Goal: Information Seeking & Learning: Find specific fact

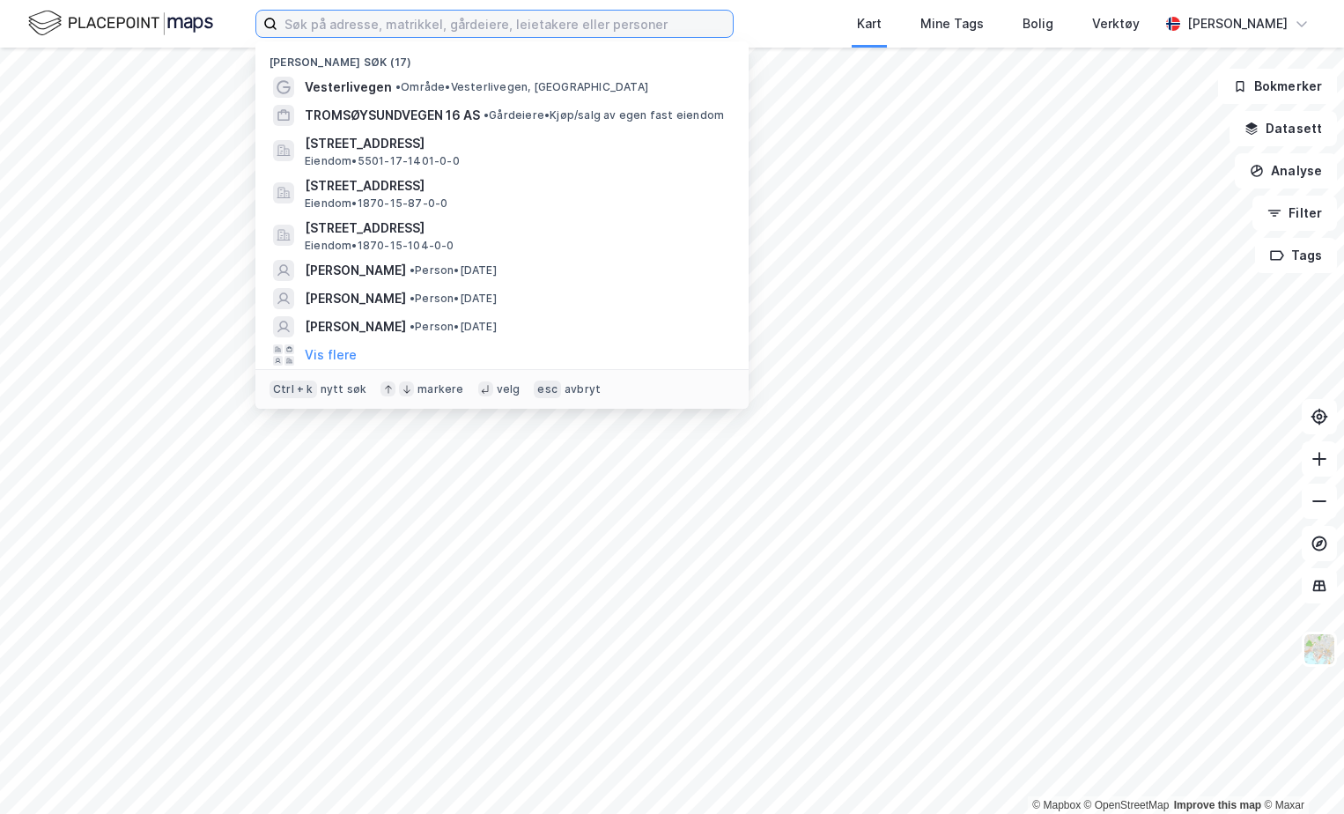
click at [404, 21] on input at bounding box center [504, 24] width 455 height 26
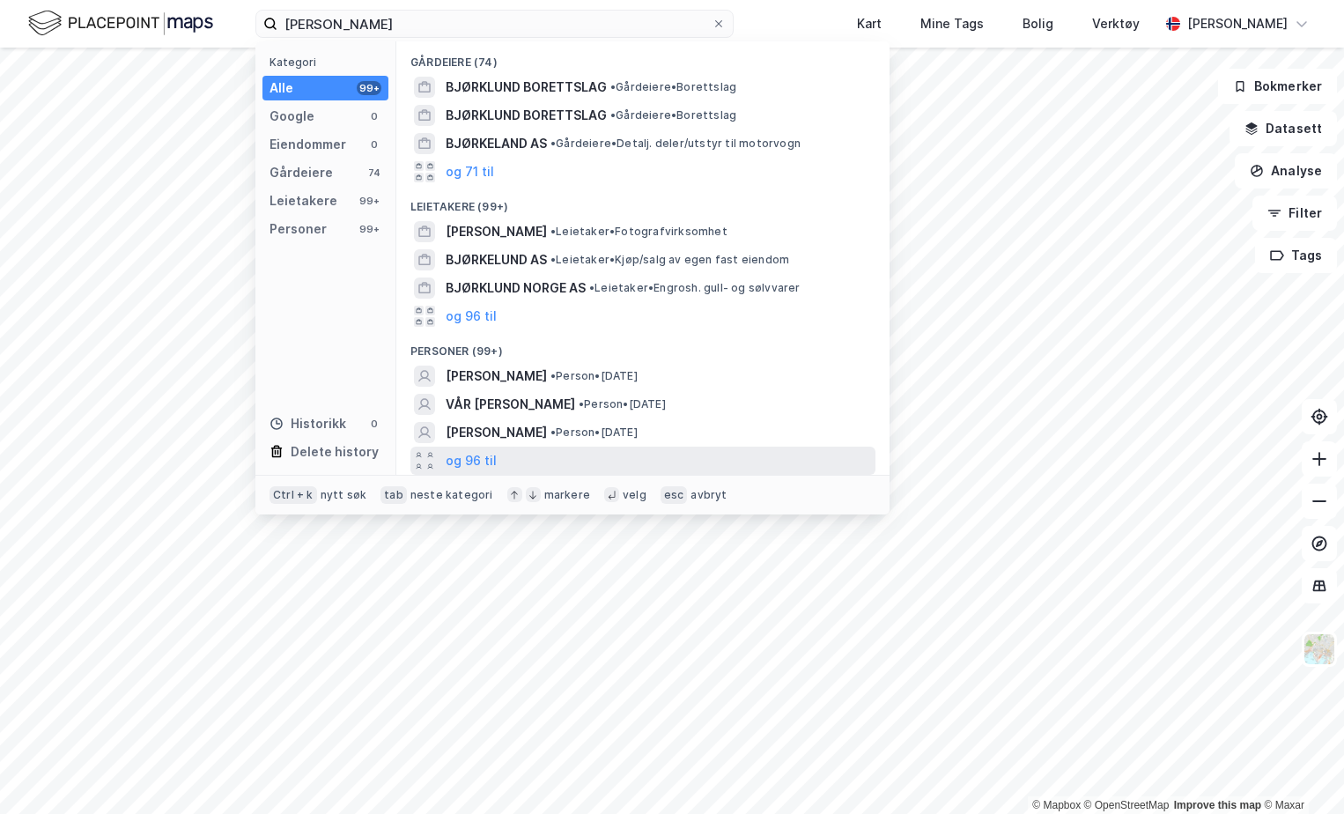
click at [506, 450] on div "og 96 til" at bounding box center [642, 461] width 465 height 28
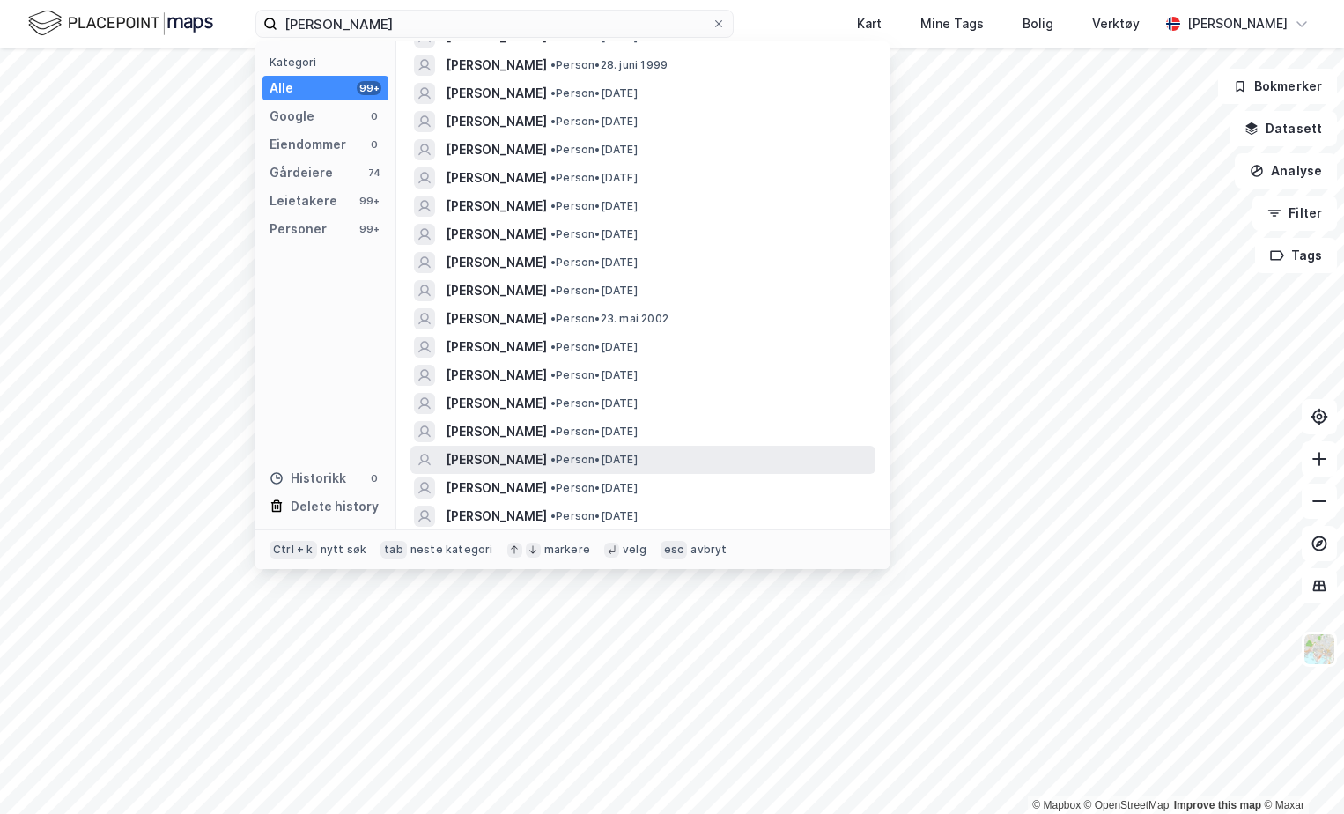
scroll to position [440, 0]
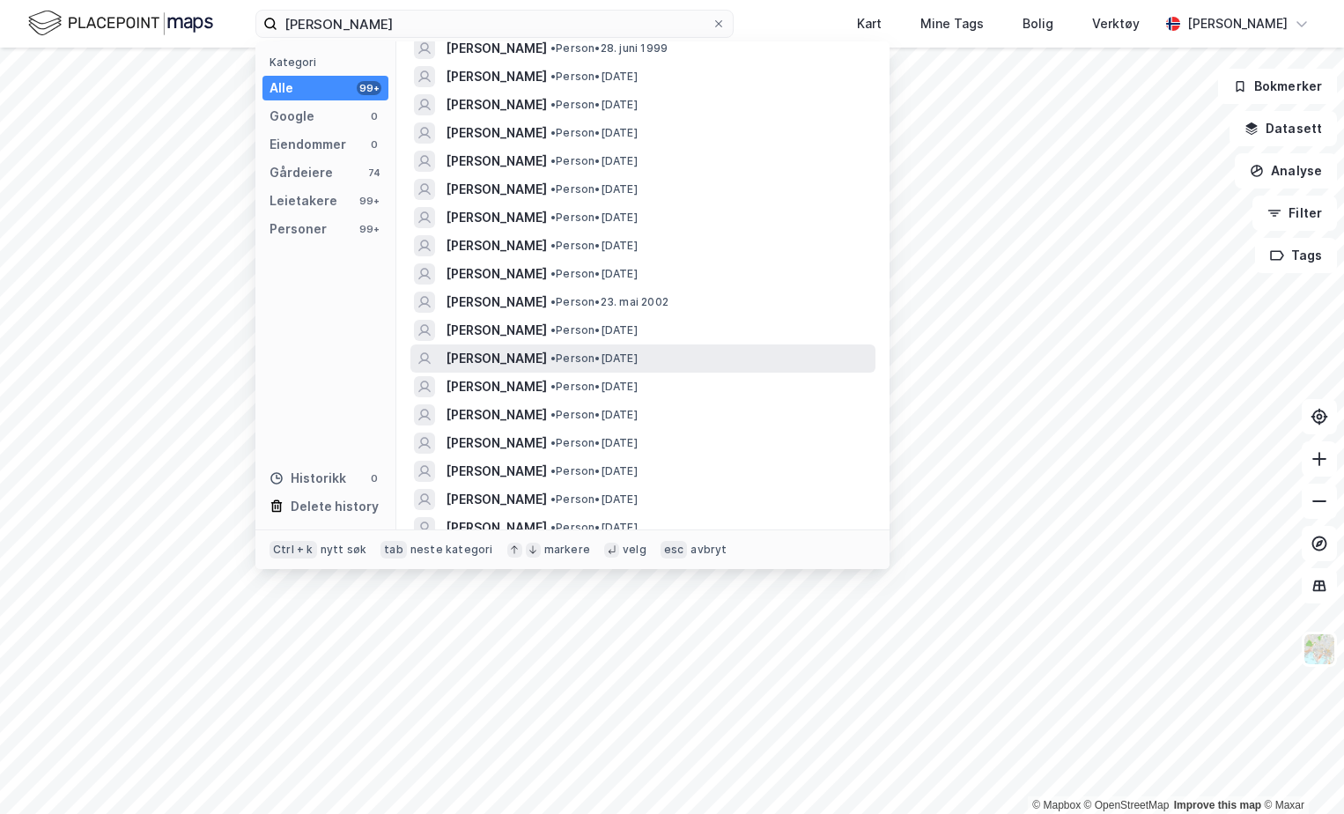
click at [547, 361] on span "[PERSON_NAME]" at bounding box center [496, 358] width 101 height 21
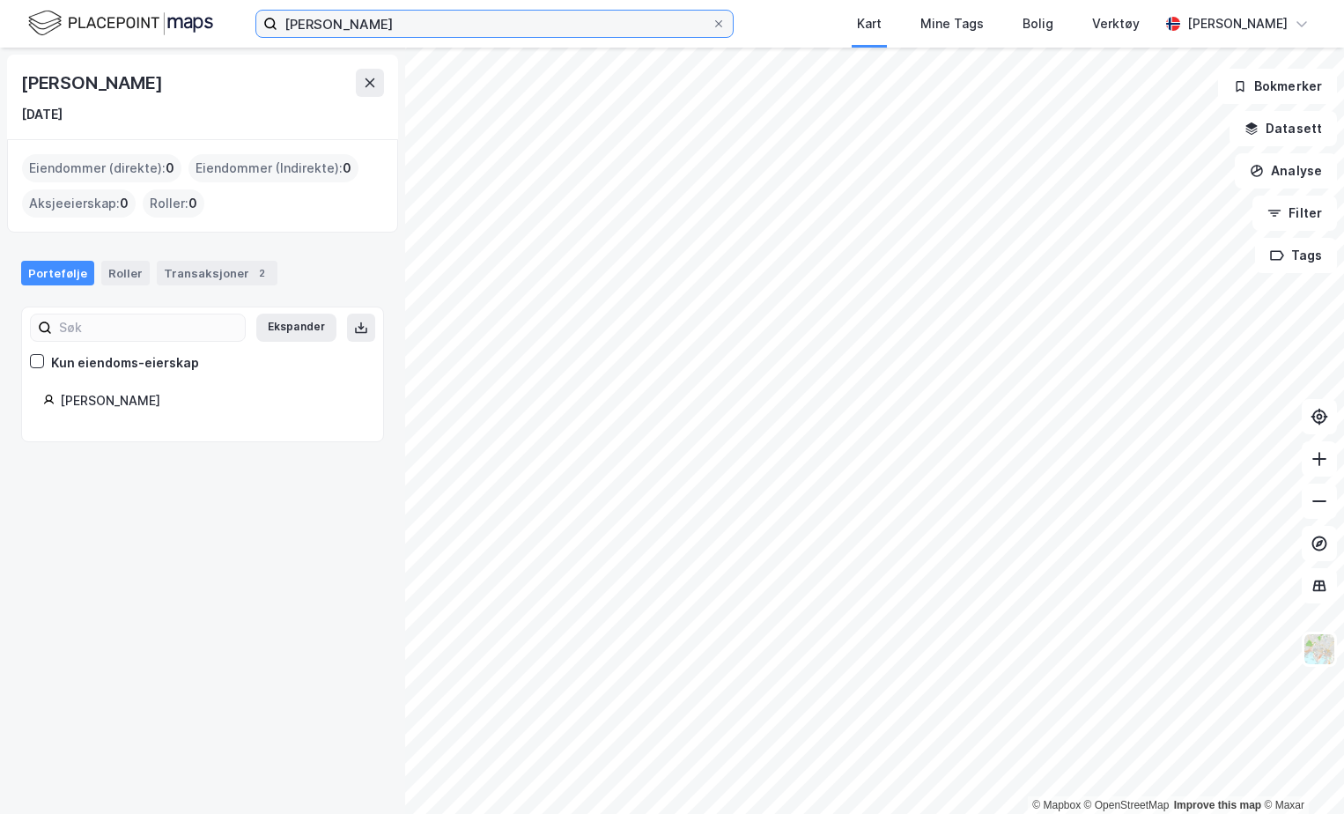
click at [379, 18] on input "[PERSON_NAME]" at bounding box center [494, 24] width 434 height 26
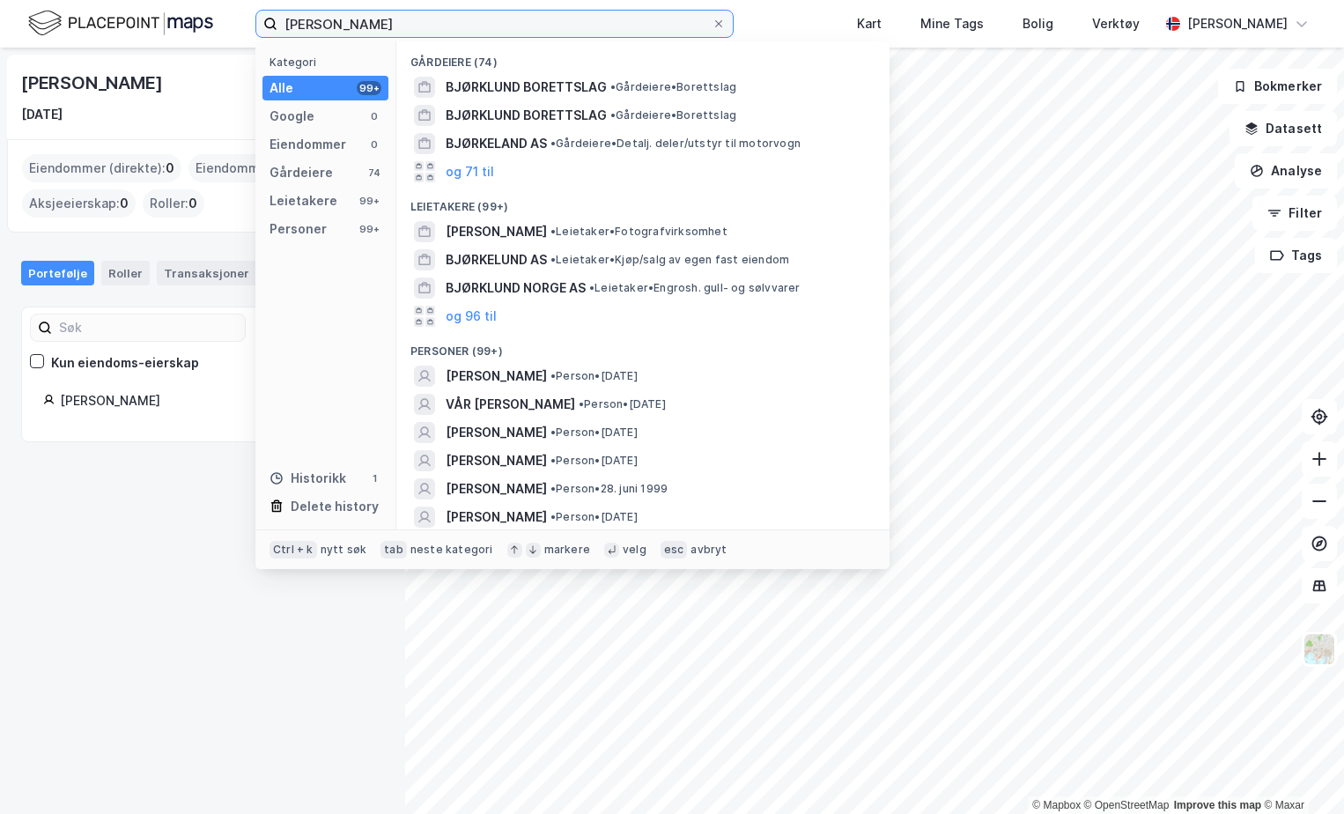
drag, startPoint x: 484, startPoint y: 25, endPoint x: -4, endPoint y: 5, distance: 488.3
click at [0, 5] on html "[PERSON_NAME] Kategori Alle 99+ Google 0 Eiendommer 0 Gårdeiere 74 Leietakere 9…" at bounding box center [672, 407] width 1344 height 814
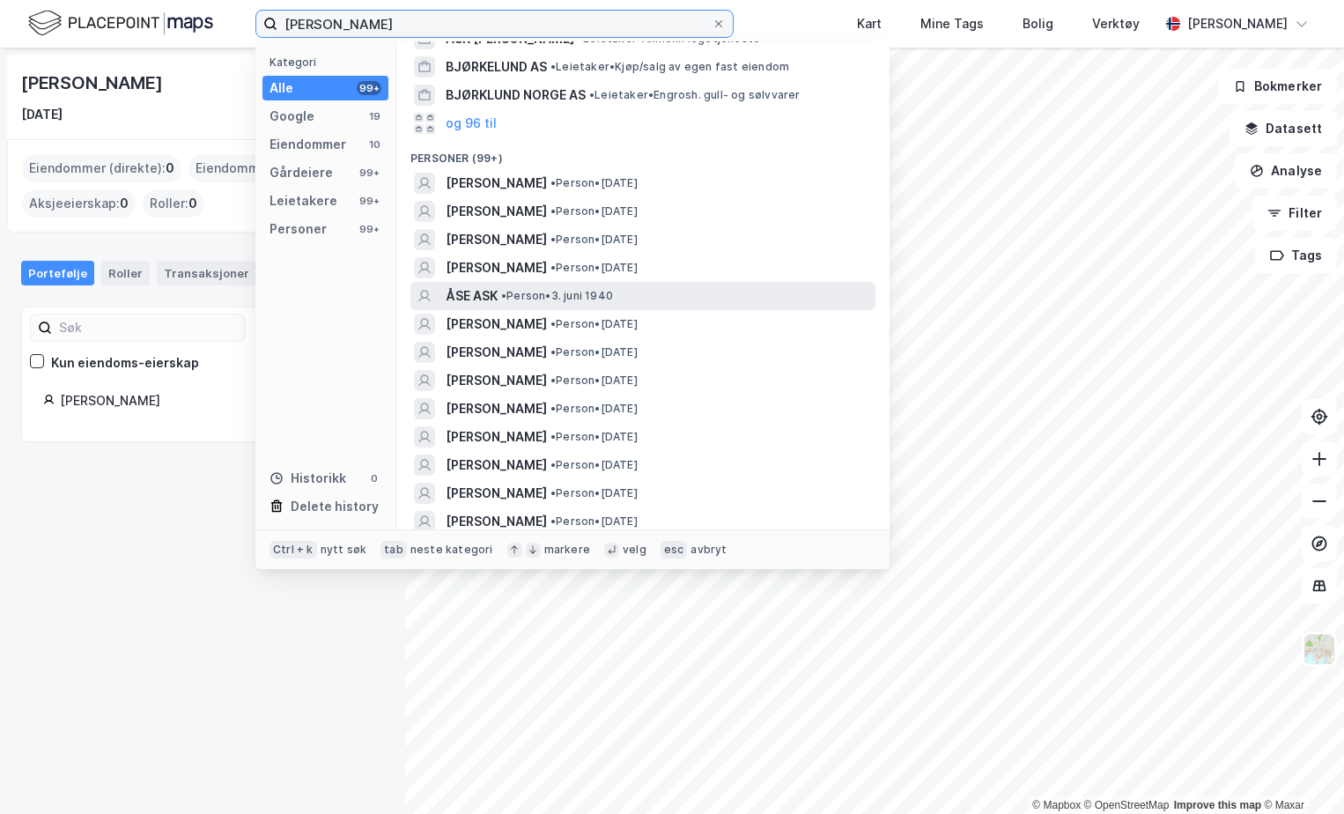
scroll to position [528, 0]
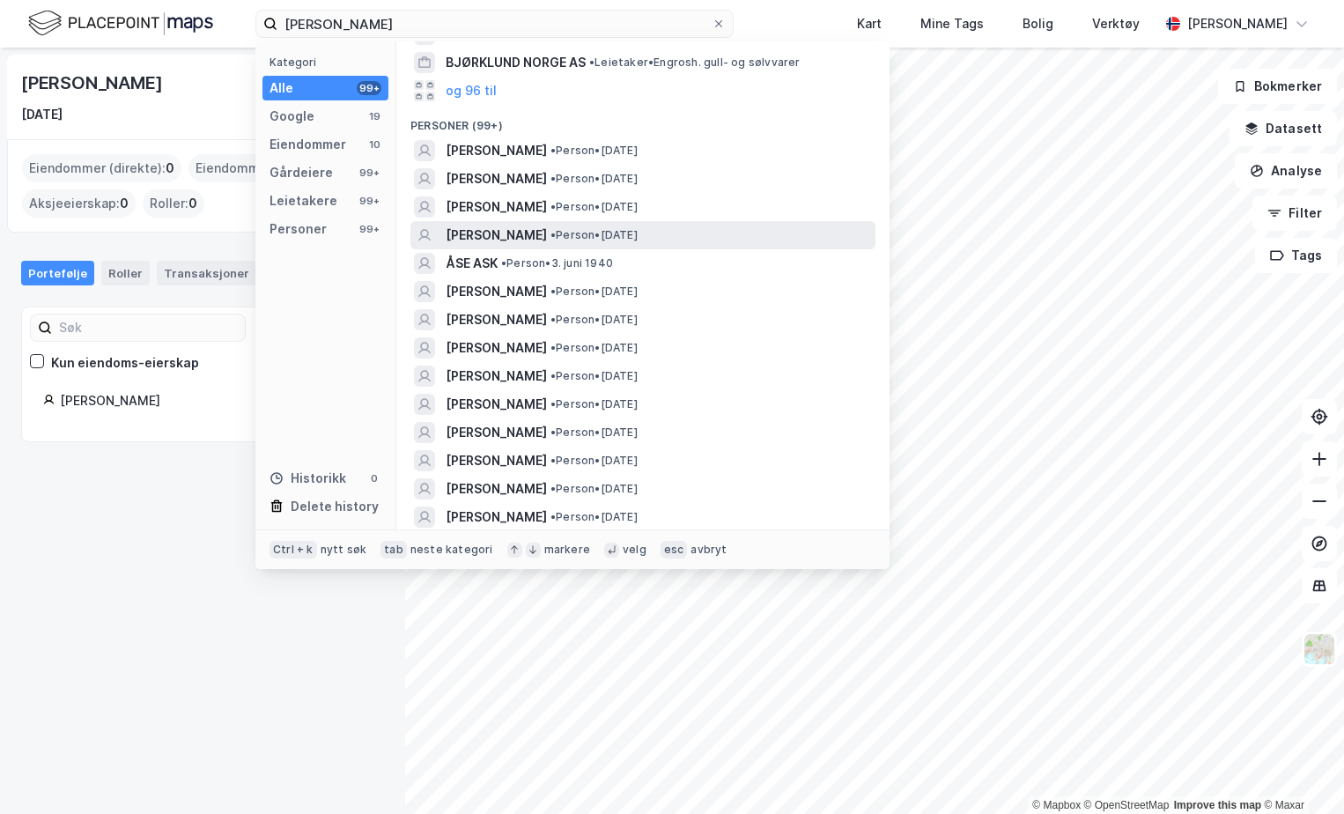
click at [547, 231] on span "[PERSON_NAME]" at bounding box center [496, 235] width 101 height 21
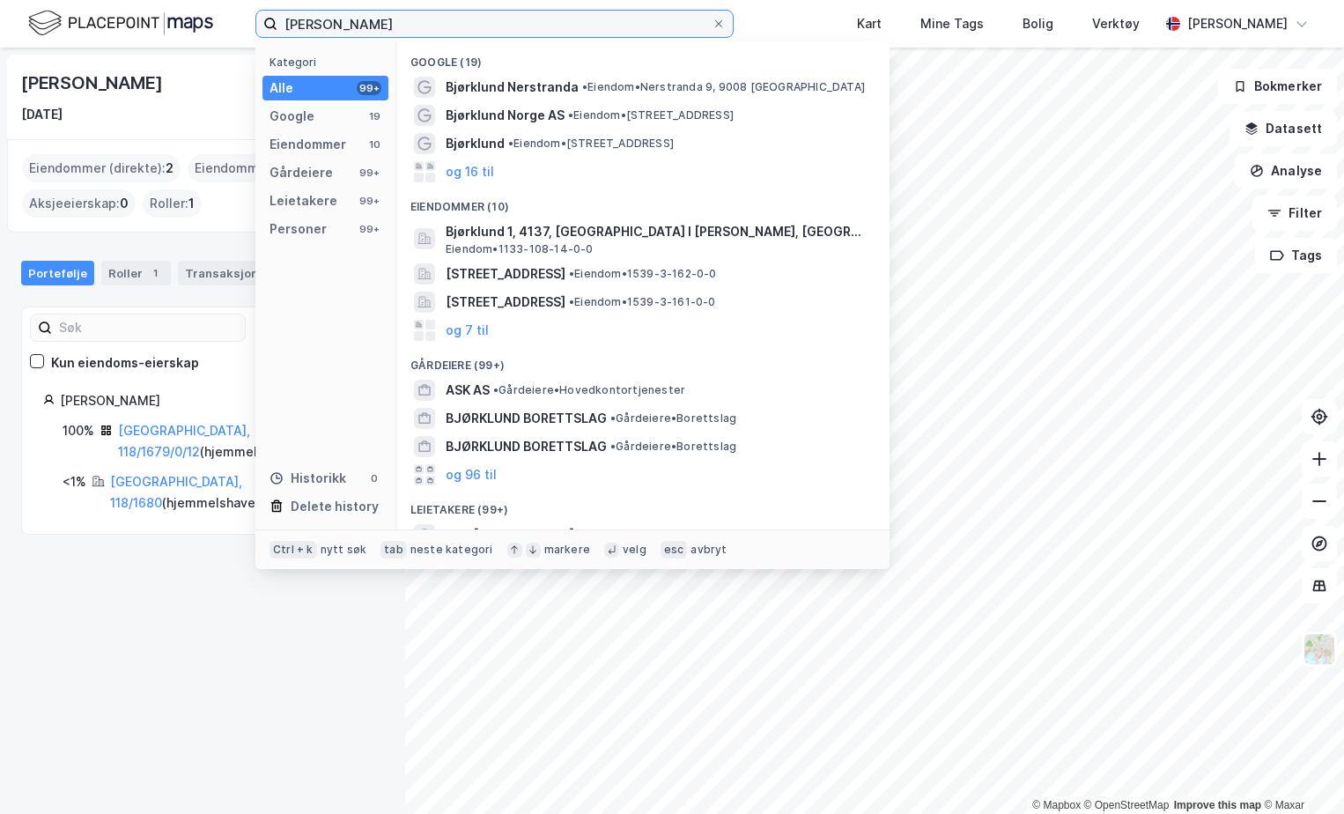
drag, startPoint x: 451, startPoint y: 18, endPoint x: 176, endPoint y: 9, distance: 274.9
click at [176, 9] on div "[PERSON_NAME] Kategori Alle 99+ Google 19 Eiendommer 10 Gårdeiere 99+ Leietaker…" at bounding box center [672, 24] width 1344 height 48
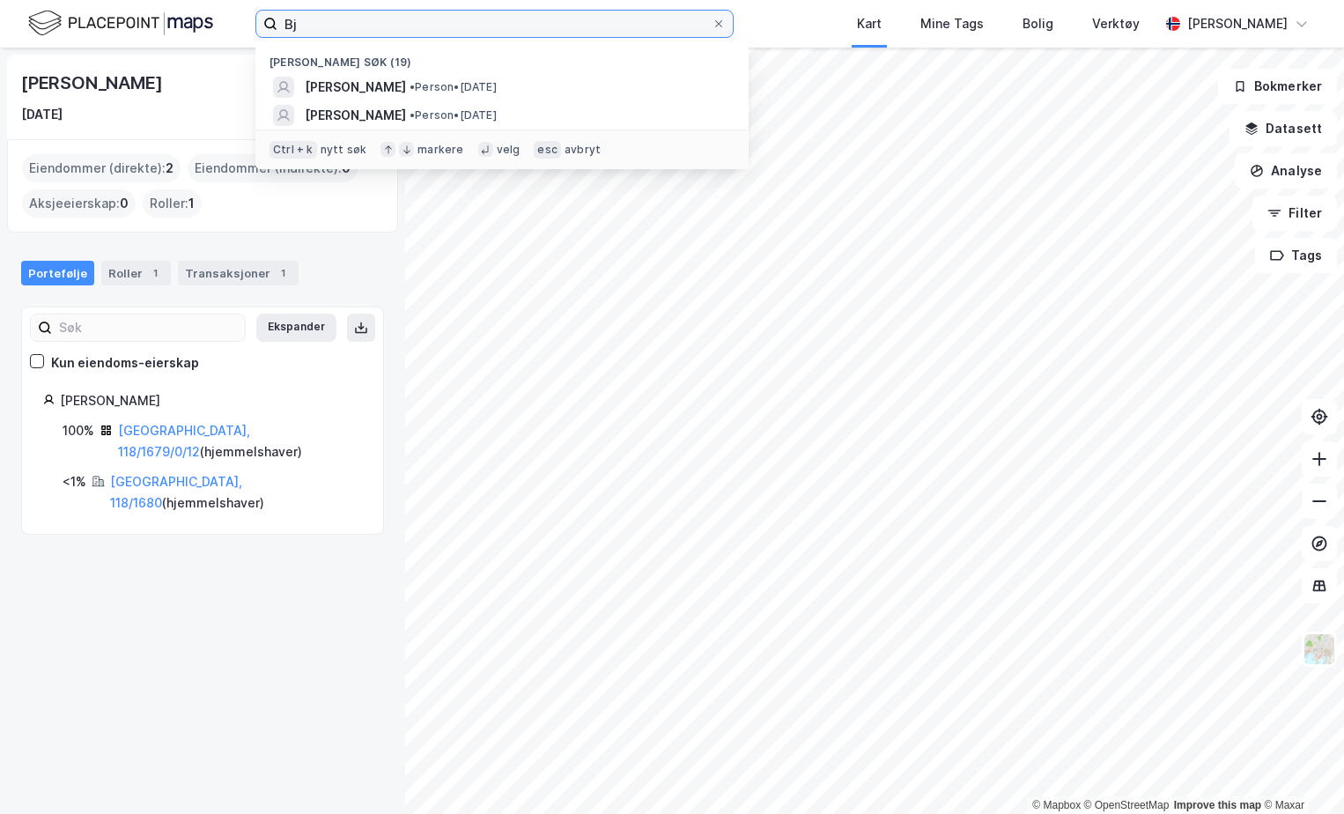
type input "B"
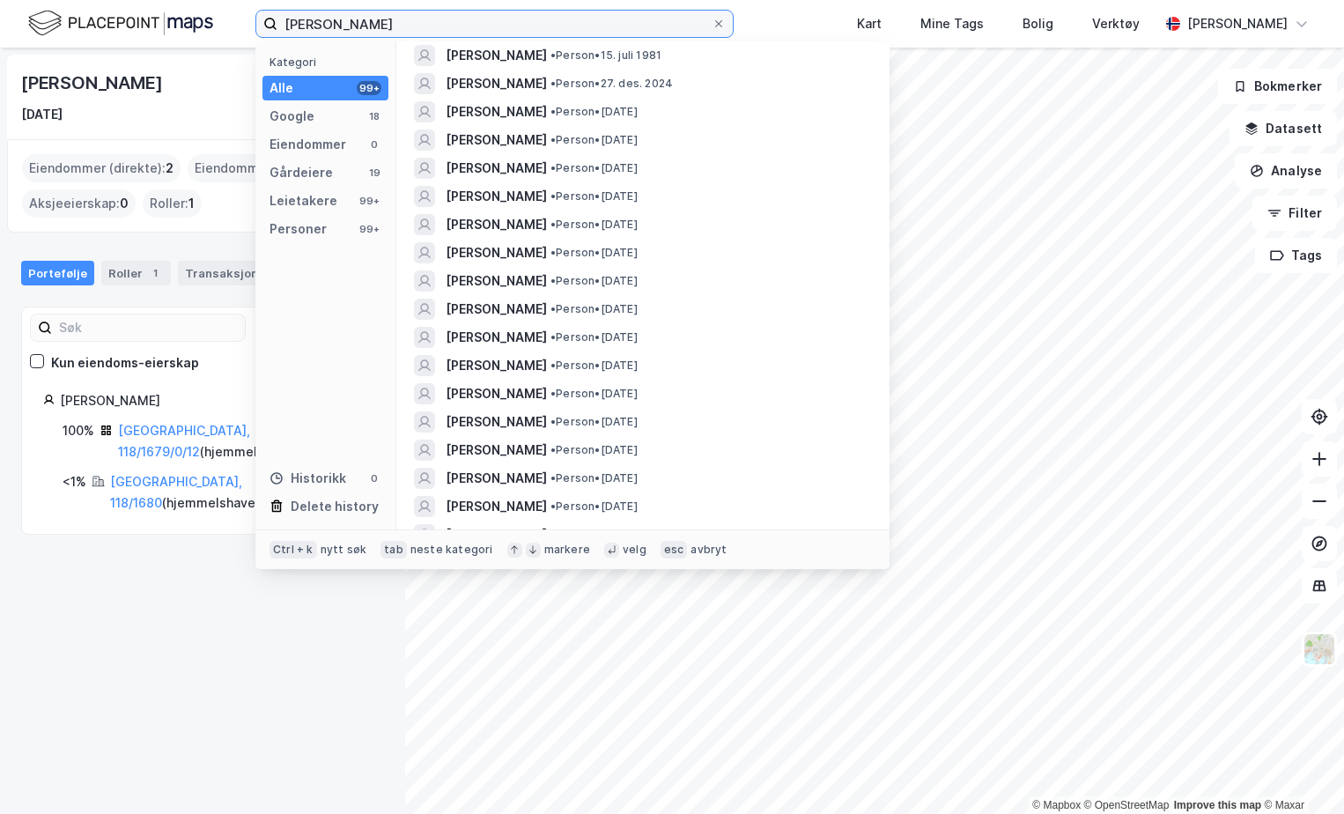
scroll to position [2795, 0]
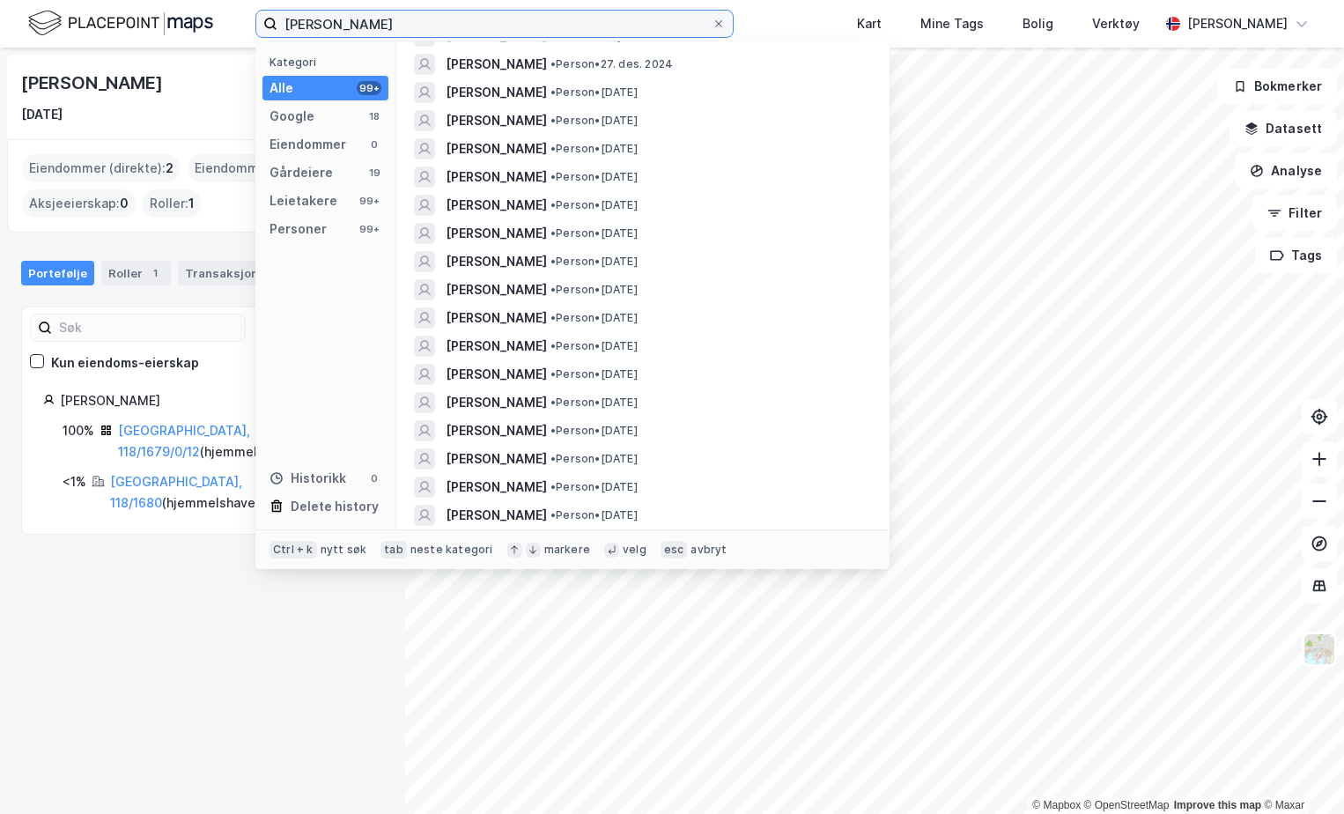
drag, startPoint x: 447, startPoint y: 14, endPoint x: 249, endPoint y: 16, distance: 197.3
click at [249, 16] on div "[PERSON_NAME] Kategori Alle 99+ Google 18 Eiendommer 0 Gårdeiere 19 Leietakere …" at bounding box center [672, 24] width 1344 height 48
drag, startPoint x: 469, startPoint y: 32, endPoint x: 70, endPoint y: -31, distance: 403.0
click at [70, 0] on html "[PERSON_NAME] Kategori Alle 99+ Google 19 Eiendommer 0 Gårdeiere 19 Leietakere …" at bounding box center [672, 407] width 1344 height 814
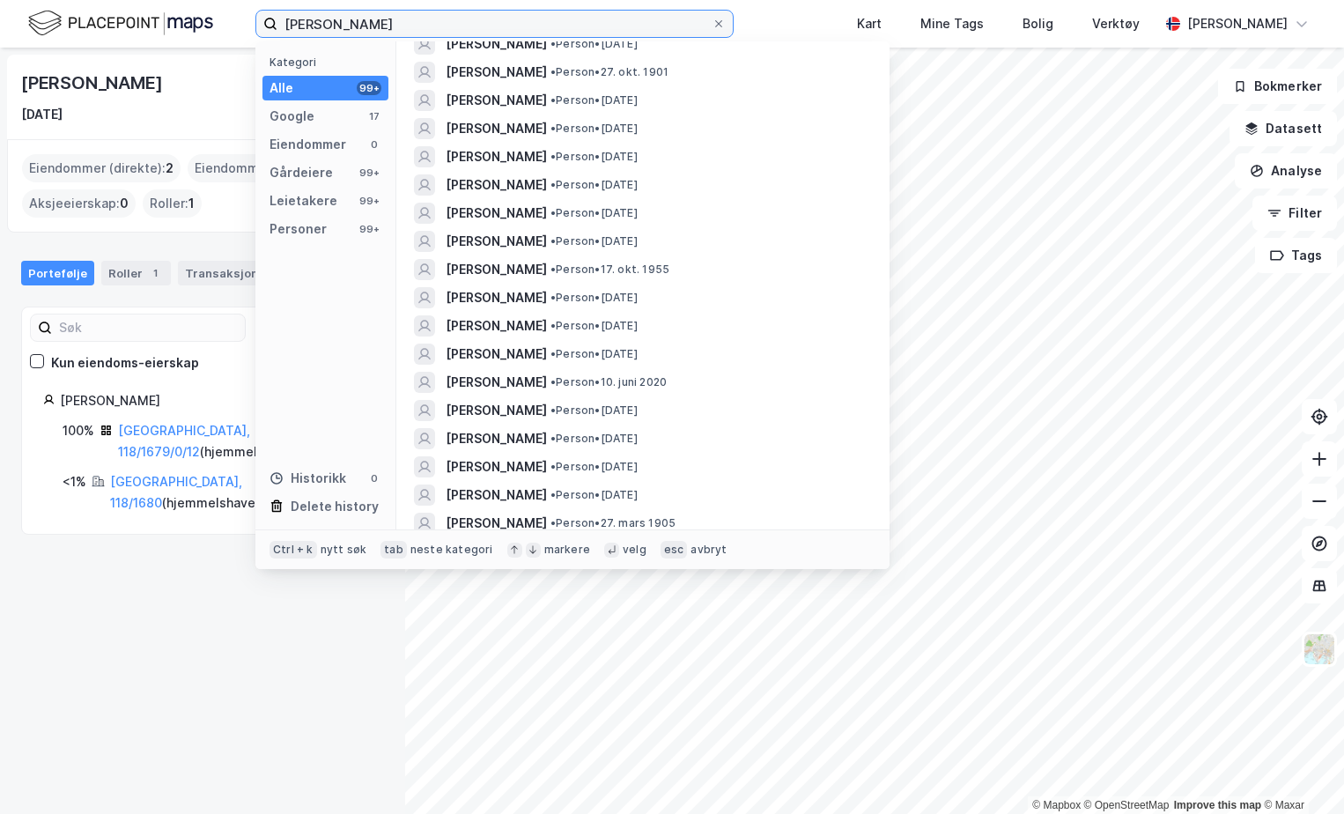
scroll to position [705, 0]
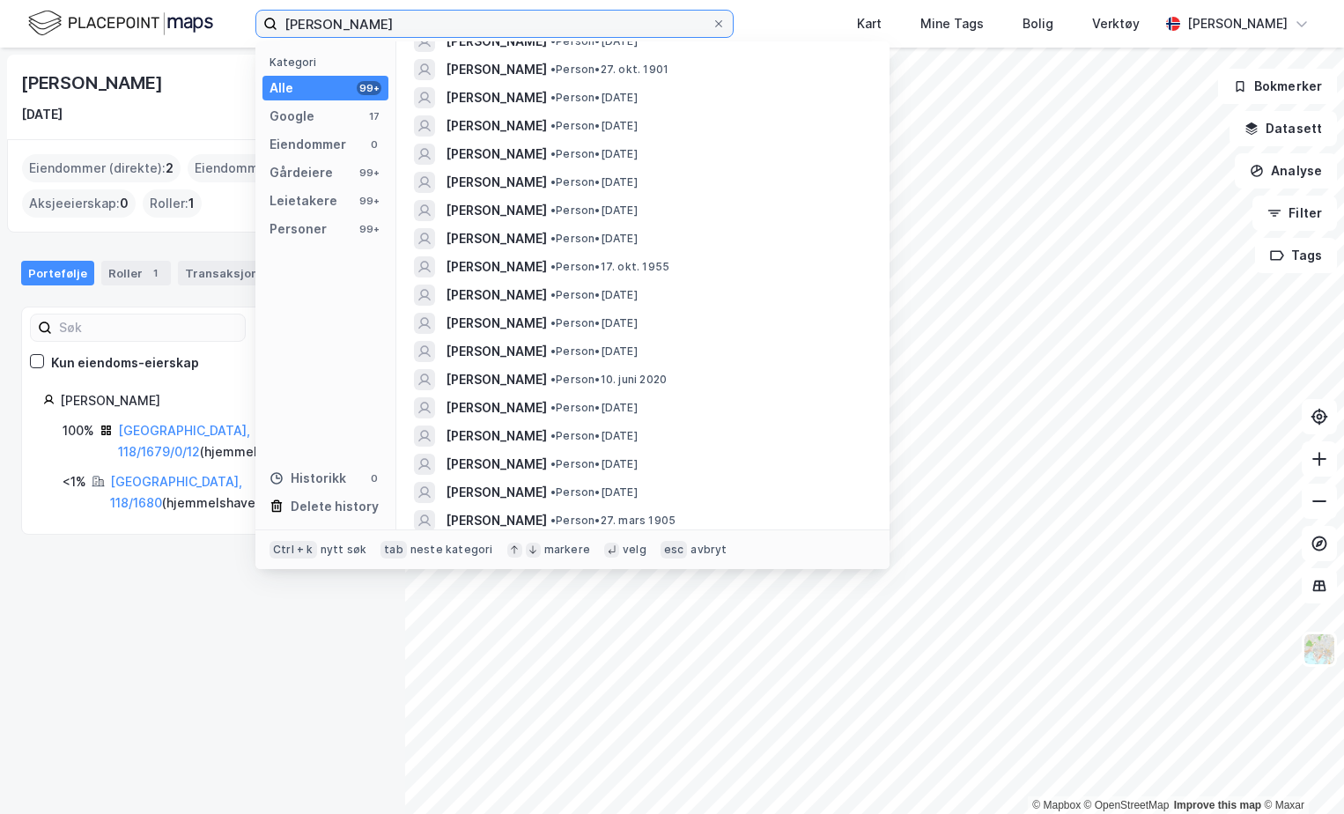
drag, startPoint x: 316, startPoint y: 21, endPoint x: 204, endPoint y: 4, distance: 113.2
click at [204, 4] on div "[PERSON_NAME] Kategori Alle 99+ Google 17 Eiendommer 0 Gårdeiere 99+ Leietakere…" at bounding box center [672, 24] width 1344 height 48
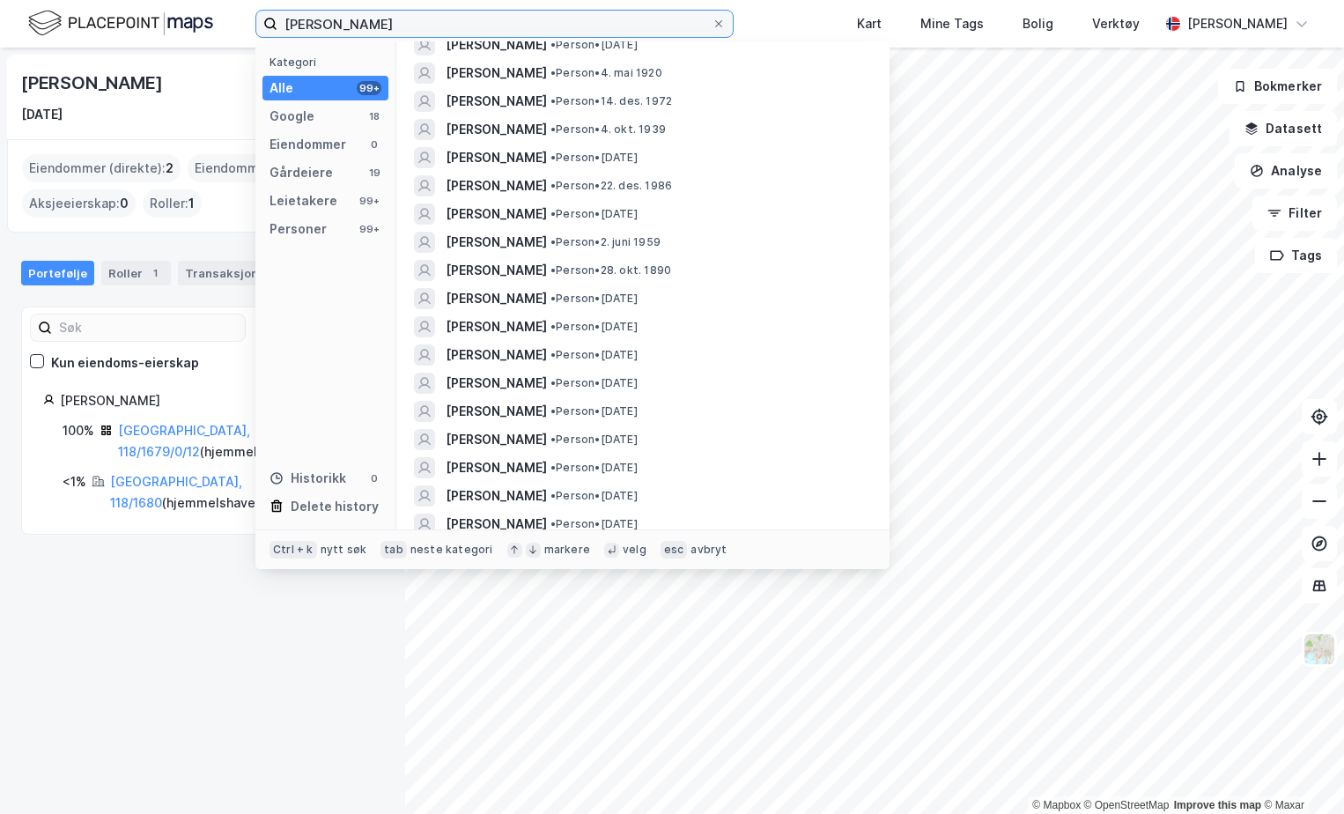
scroll to position [1145, 0]
type input "[PERSON_NAME]"
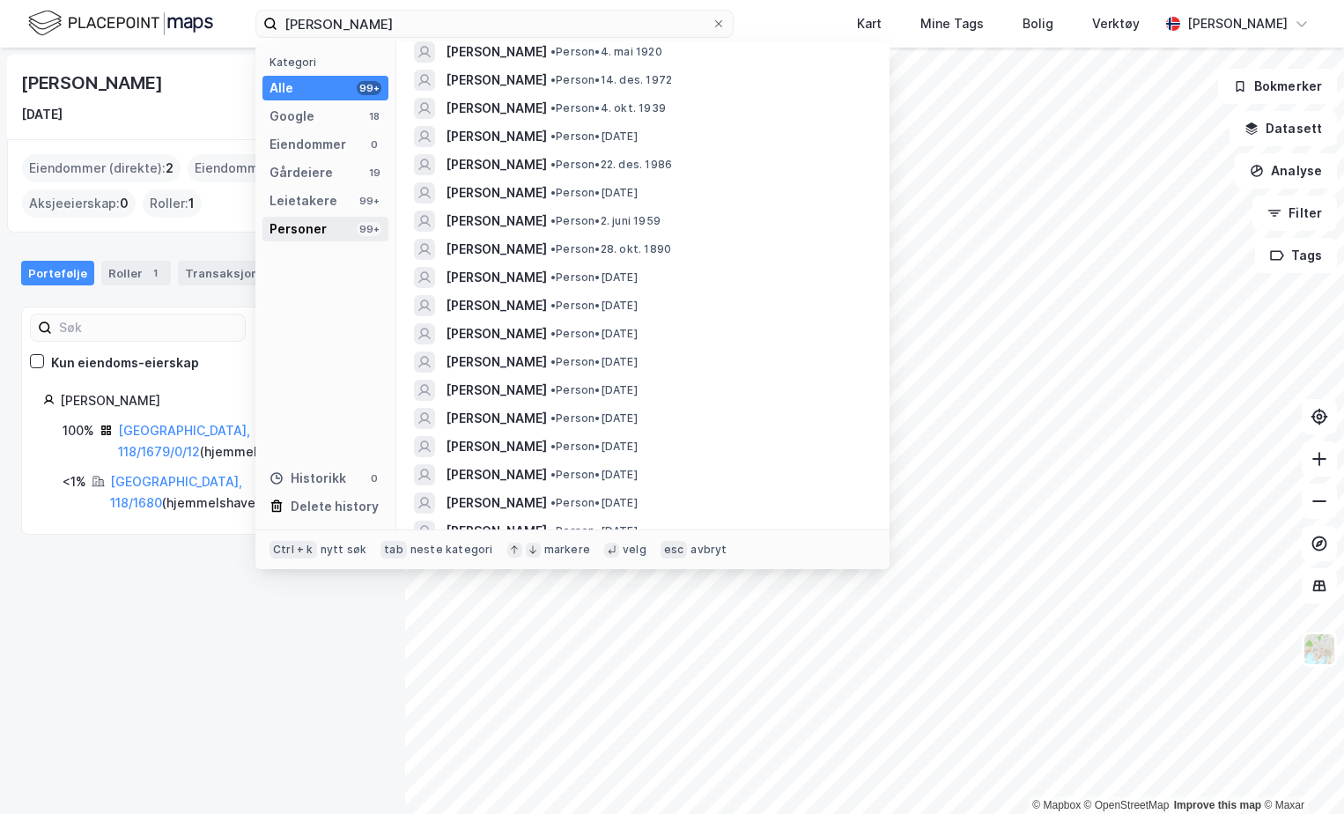
click at [345, 226] on div "Personer 99+" at bounding box center [325, 229] width 126 height 25
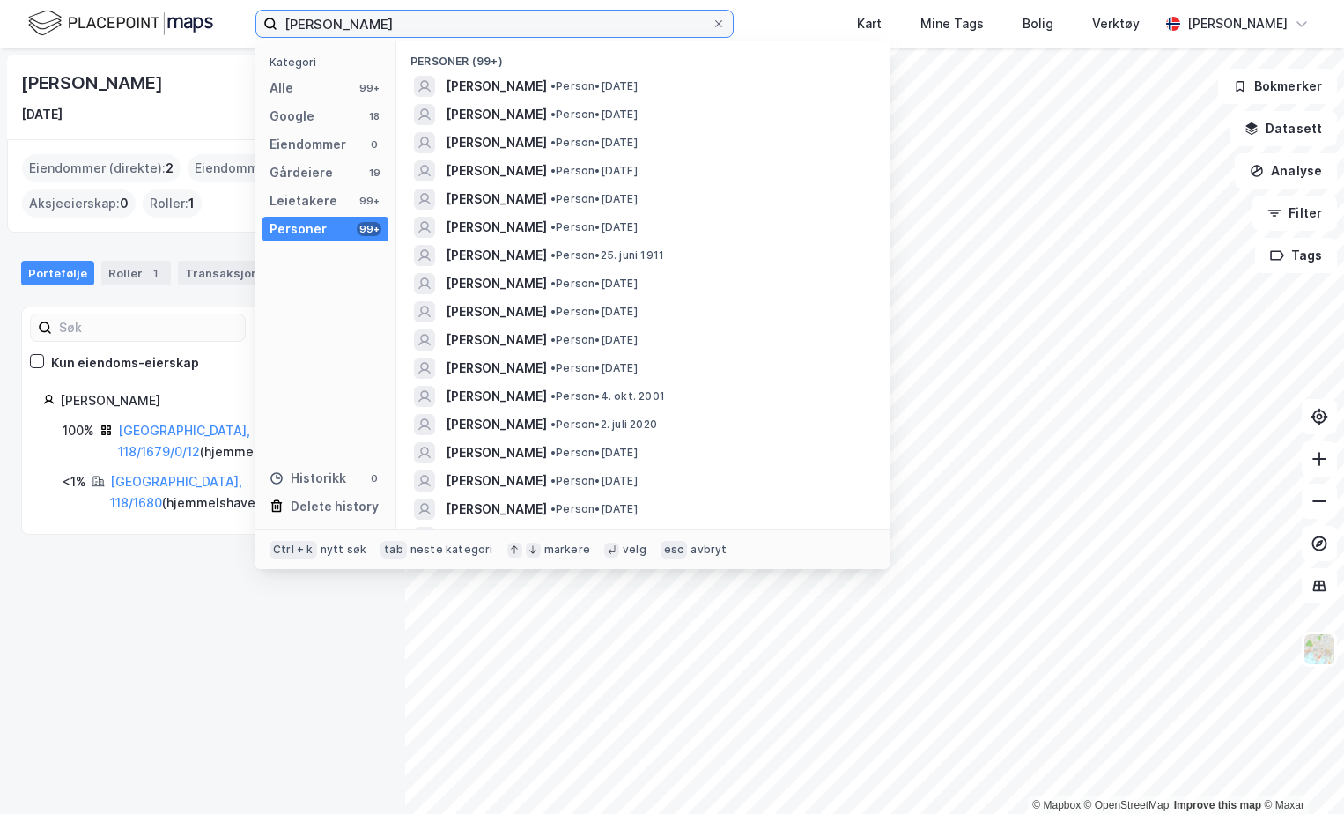
scroll to position [0, 0]
click at [480, 61] on div "Personer (99+)" at bounding box center [642, 57] width 493 height 32
click at [481, 61] on div "Personer (99+)" at bounding box center [642, 57] width 493 height 32
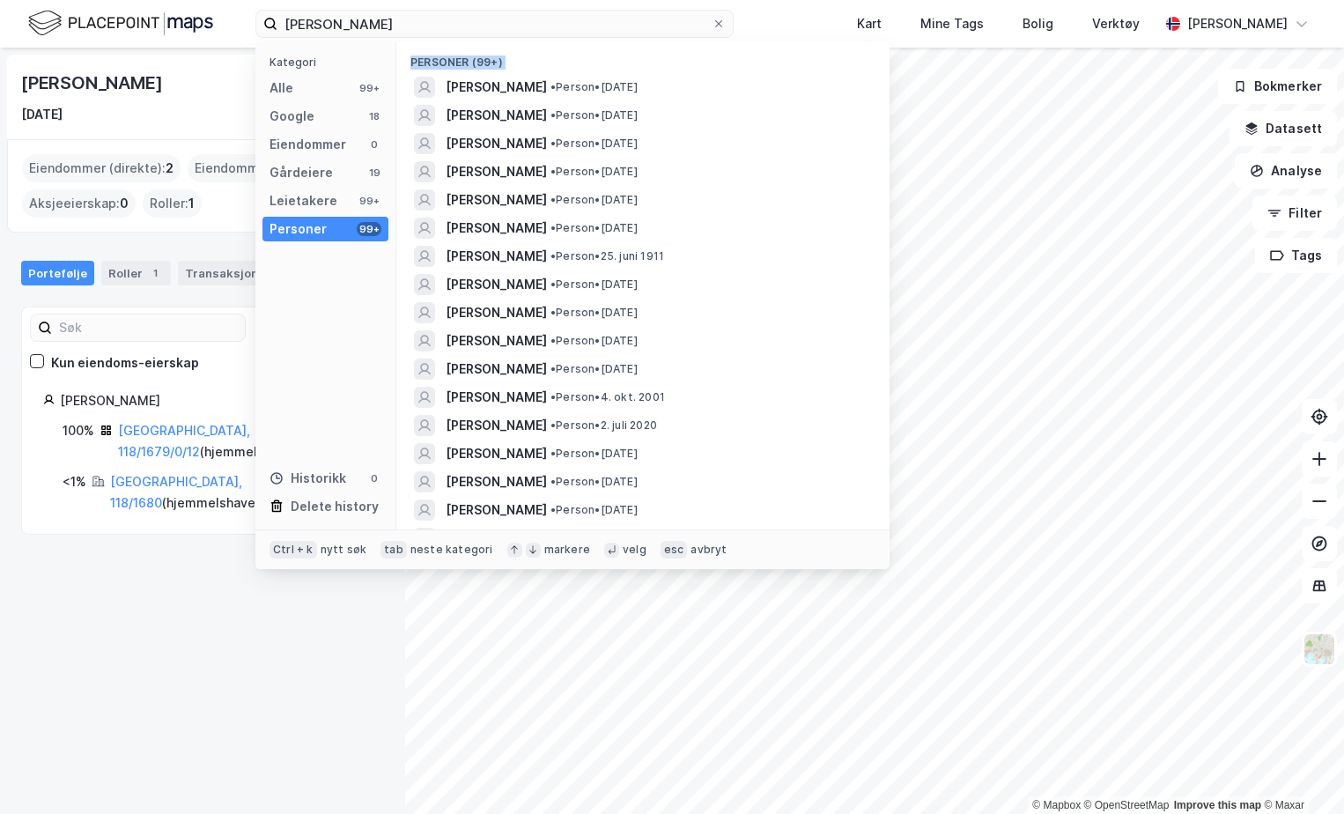
drag, startPoint x: 481, startPoint y: 61, endPoint x: 459, endPoint y: 58, distance: 22.2
click at [459, 58] on div "Personer (99+)" at bounding box center [642, 57] width 493 height 32
click at [163, 24] on img at bounding box center [120, 23] width 185 height 31
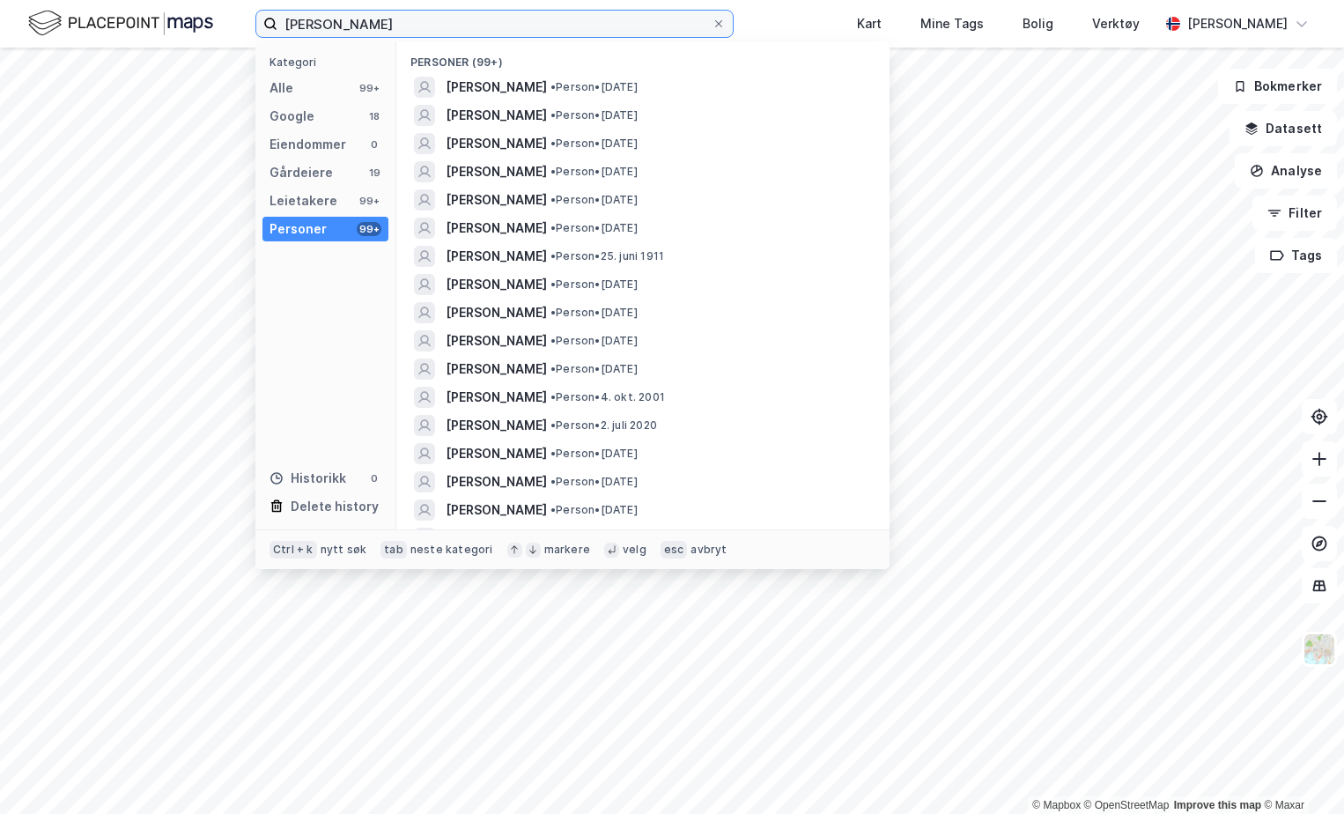
drag, startPoint x: 536, startPoint y: 16, endPoint x: 145, endPoint y: 18, distance: 391.0
click at [145, 18] on div "[PERSON_NAME] Kategori Alle 99+ Google 18 Eiendommer 0 Gårdeiere 19 Leietakere …" at bounding box center [672, 24] width 1344 height 48
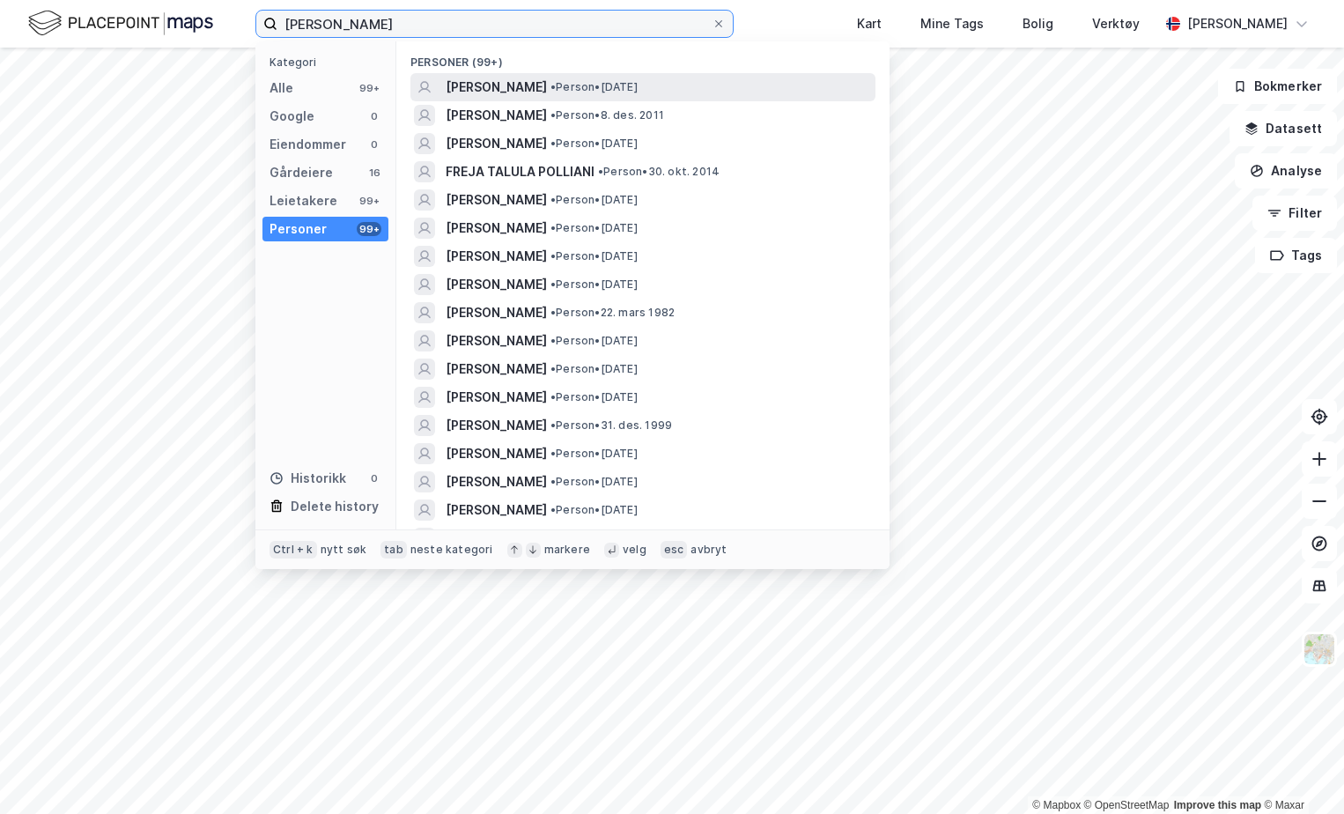
type input "[PERSON_NAME]"
click at [570, 77] on div "[PERSON_NAME] • Person • [DATE]" at bounding box center [659, 87] width 426 height 21
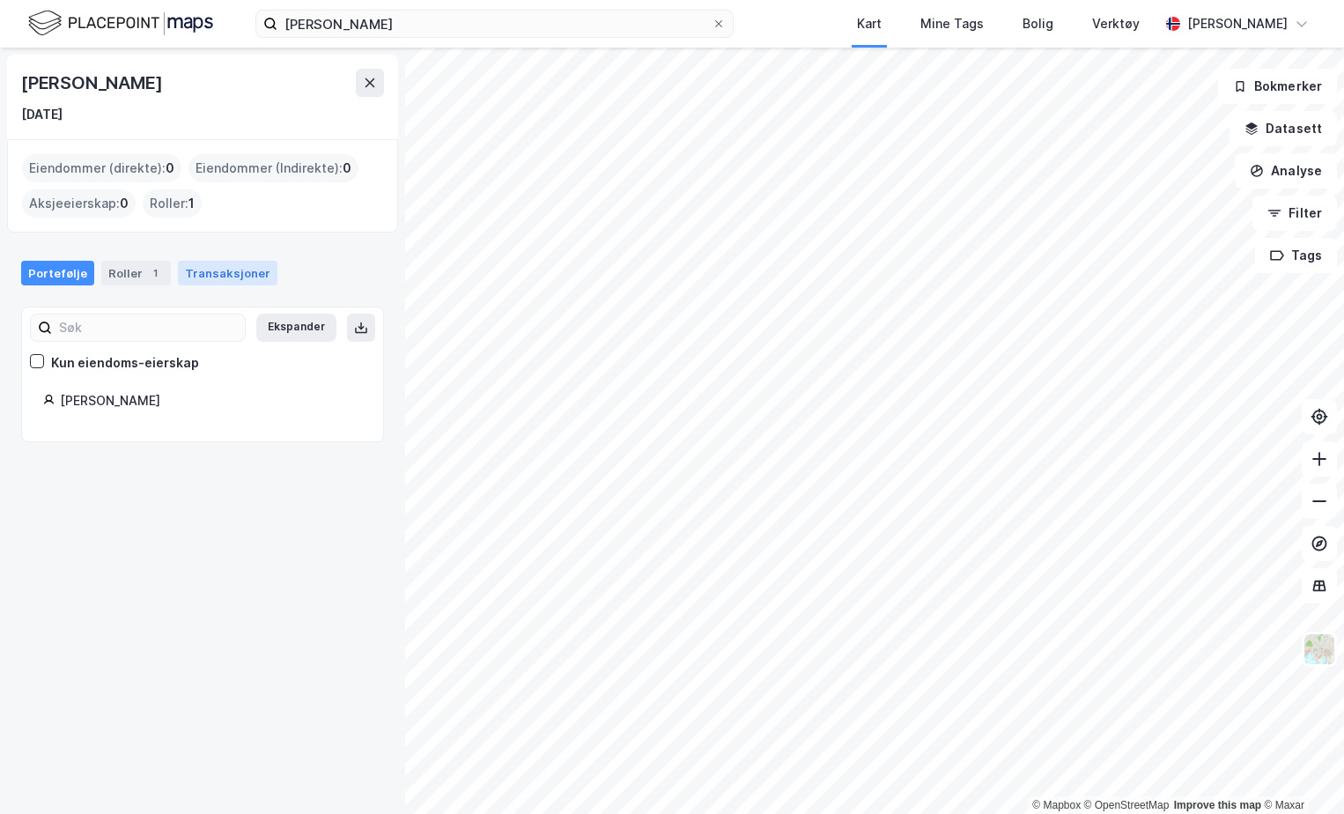
click at [222, 274] on div "Transaksjoner" at bounding box center [228, 273] width 100 height 25
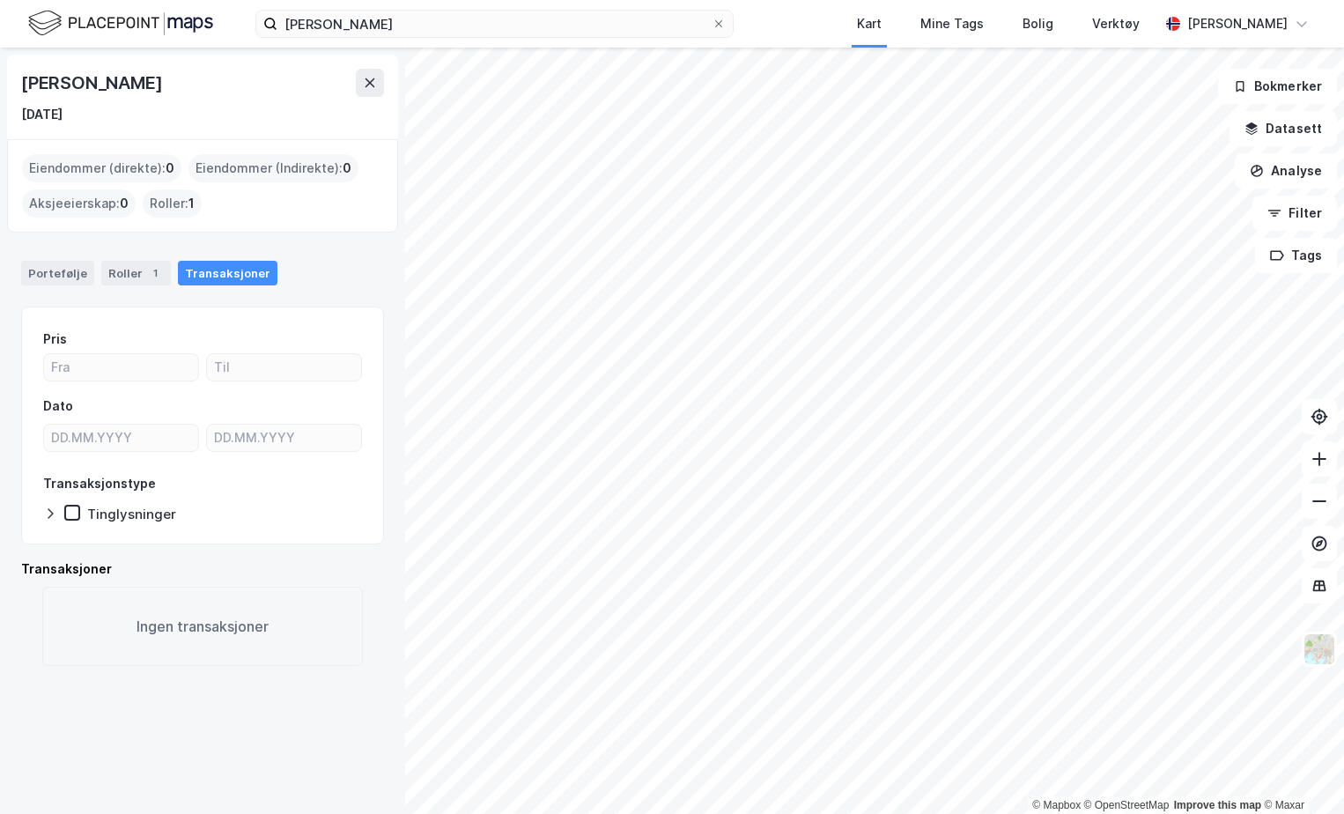
click at [149, 167] on div "Eiendommer (direkte) : 0" at bounding box center [101, 168] width 159 height 28
click at [404, 22] on input "[PERSON_NAME]" at bounding box center [494, 24] width 434 height 26
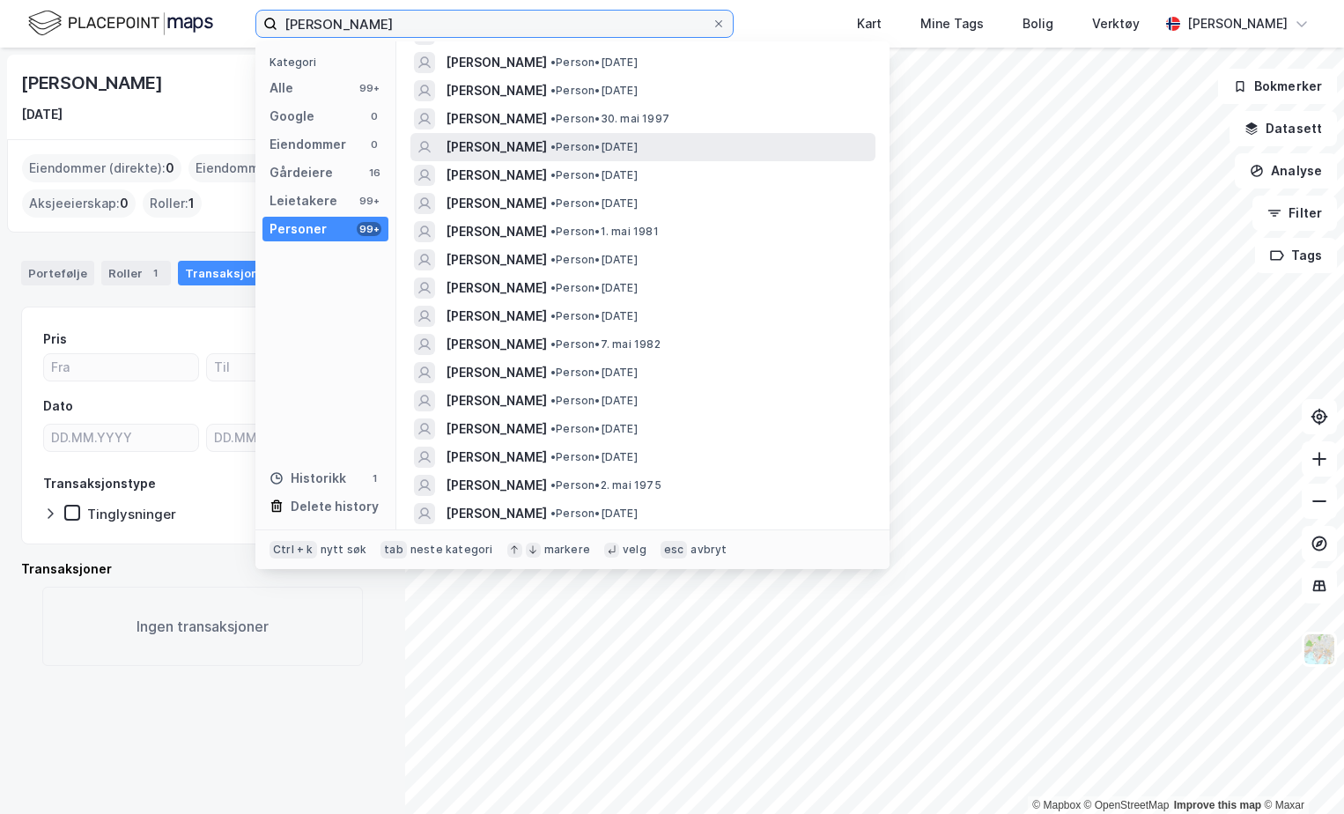
scroll to position [1409, 0]
